Goal: Information Seeking & Learning: Learn about a topic

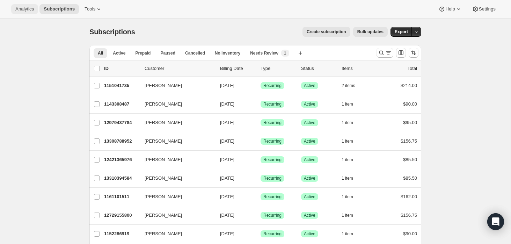
click at [29, 8] on span "Analytics" at bounding box center [24, 9] width 19 height 6
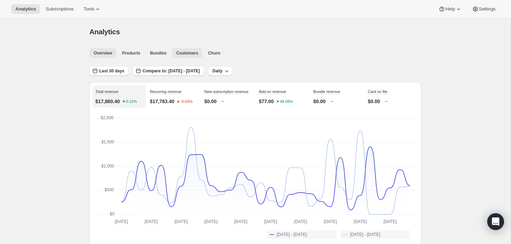
click at [184, 51] on span "Customers" at bounding box center [187, 53] width 22 height 6
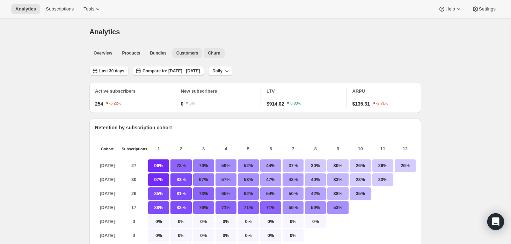
click at [216, 51] on span "Churn" at bounding box center [214, 53] width 12 height 6
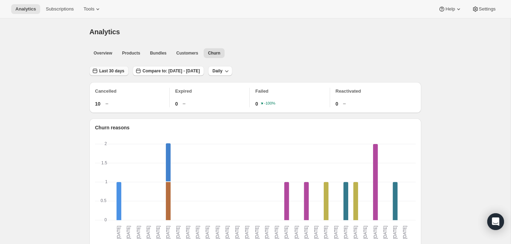
click at [114, 71] on span "Last 30 days" at bounding box center [111, 71] width 25 height 6
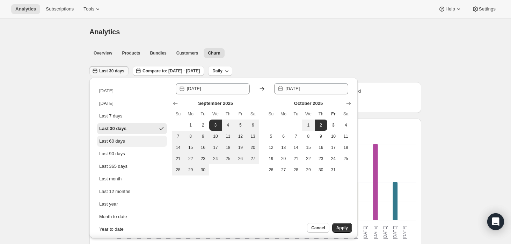
click at [113, 140] on div "Last 60 days" at bounding box center [112, 141] width 26 height 7
type input "[DATE]"
click at [337, 229] on span "Apply" at bounding box center [342, 228] width 12 height 6
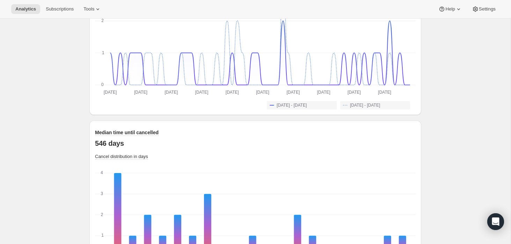
scroll to position [657, 0]
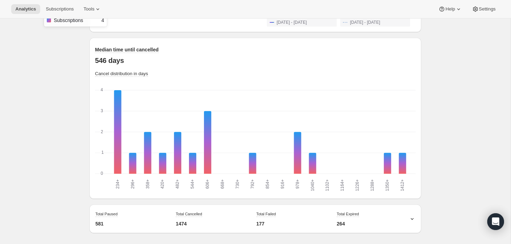
click at [116, 94] on rect "Subscriptions-0 4" at bounding box center [117, 132] width 7 height 84
click at [413, 218] on icon at bounding box center [411, 218] width 7 height 7
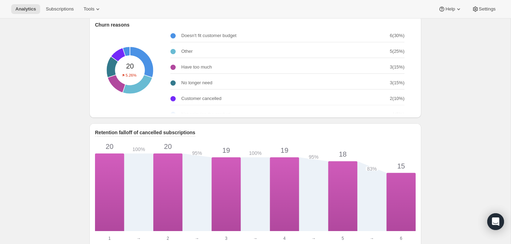
scroll to position [0, 0]
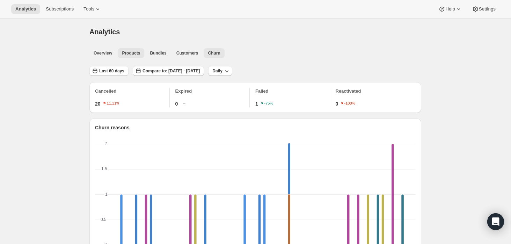
click at [133, 55] on span "Products" at bounding box center [131, 53] width 18 height 6
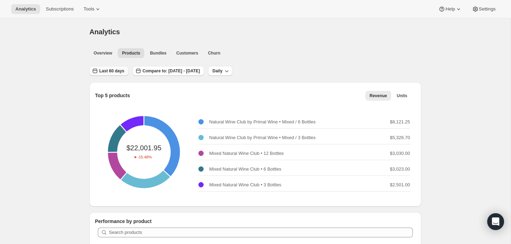
click at [107, 70] on span "Last 60 days" at bounding box center [111, 71] width 25 height 6
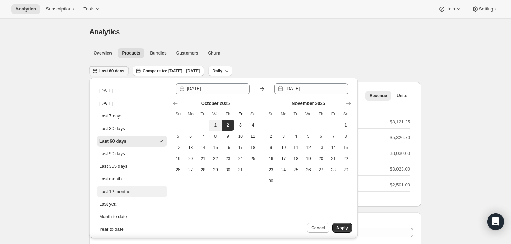
scroll to position [4, 0]
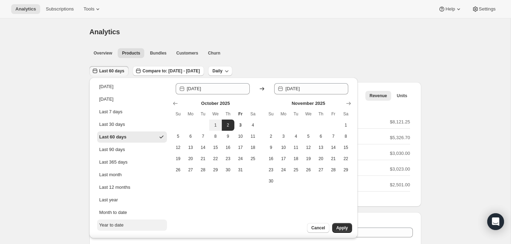
click at [116, 222] on div "Year to date" at bounding box center [111, 224] width 24 height 7
type input "[DATE]"
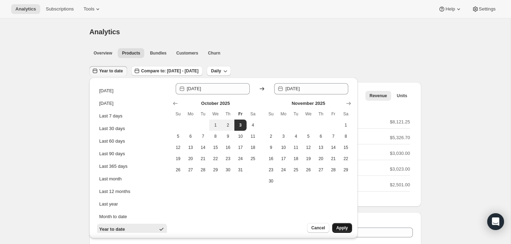
click at [343, 226] on span "Apply" at bounding box center [342, 228] width 12 height 6
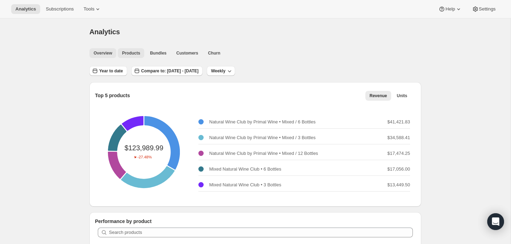
click at [108, 52] on span "Overview" at bounding box center [103, 53] width 19 height 6
